Goal: Check status: Check status

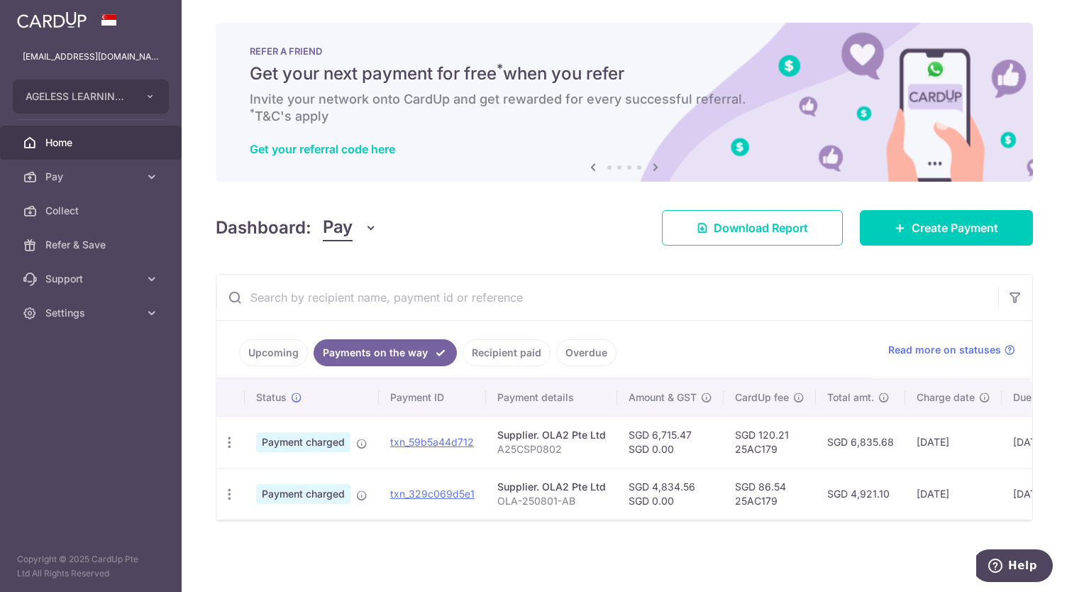
click at [499, 348] on link "Recipient paid" at bounding box center [507, 352] width 88 height 27
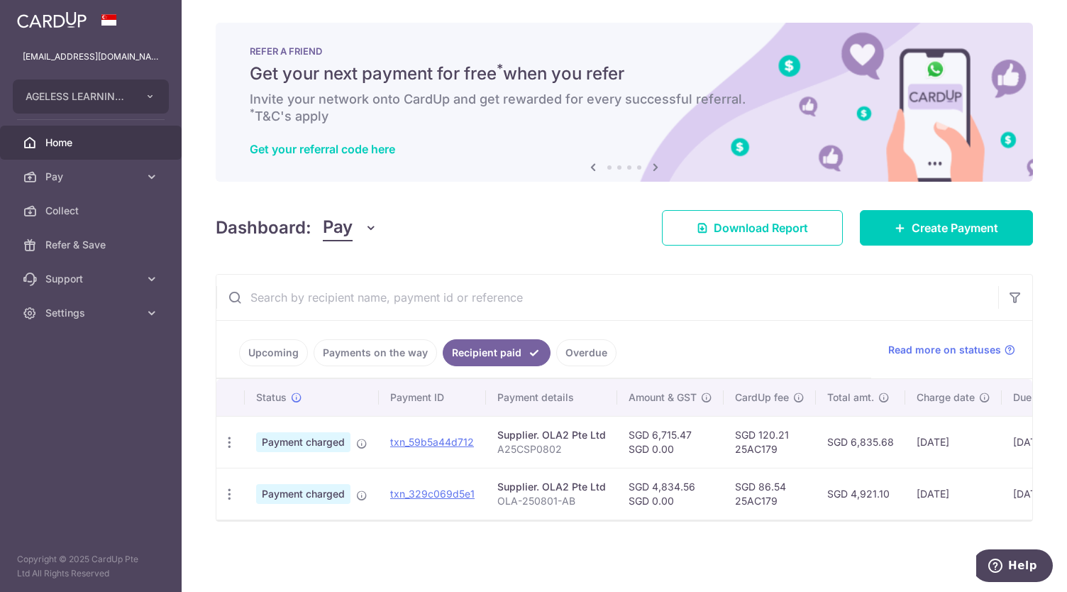
click at [380, 354] on link "Payments on the way" at bounding box center [375, 352] width 123 height 27
